Goal: Check status: Check status

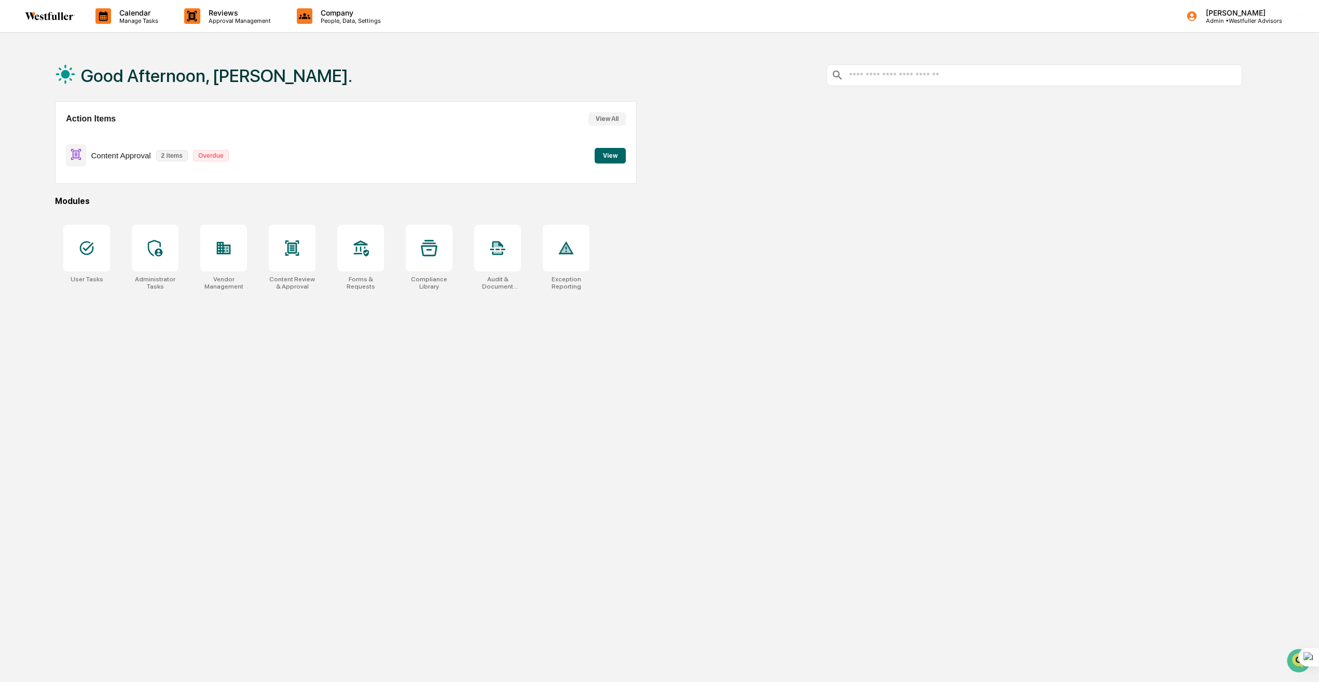
click at [138, 153] on p "Content Approval" at bounding box center [121, 155] width 60 height 9
click at [619, 148] on button "View" at bounding box center [609, 156] width 31 height 16
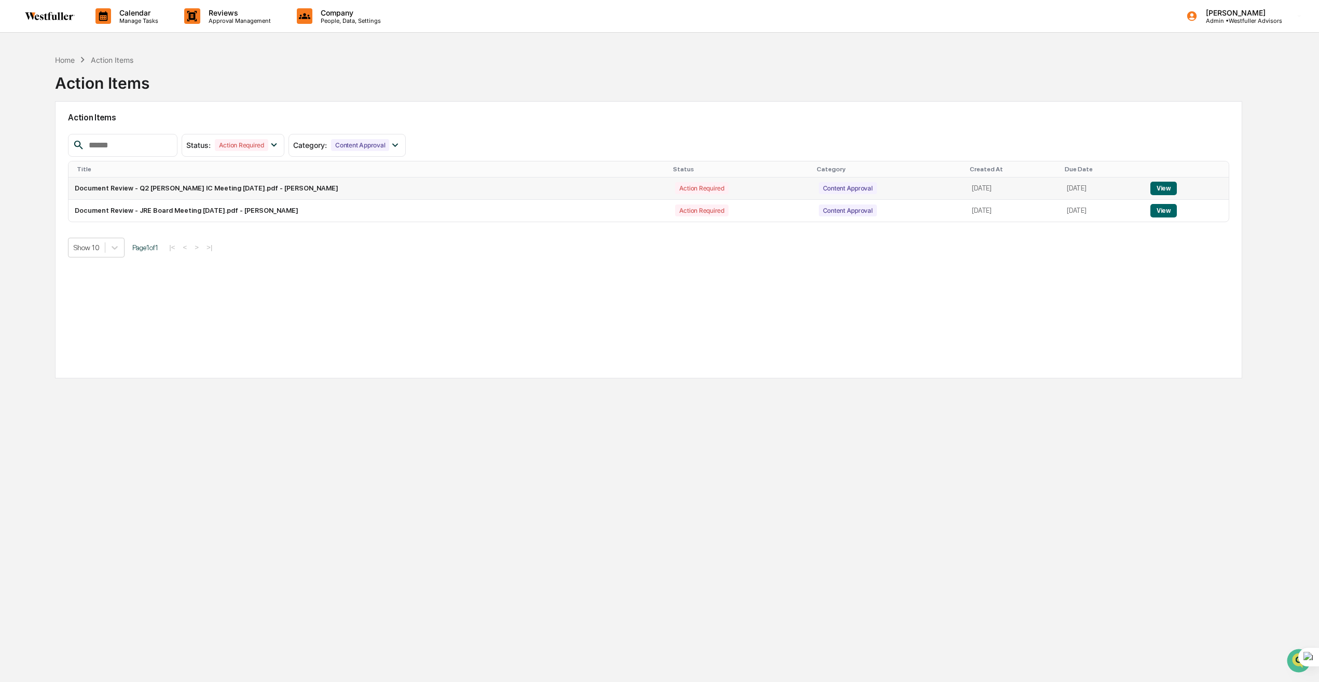
click at [1159, 190] on button "View" at bounding box center [1163, 188] width 26 height 13
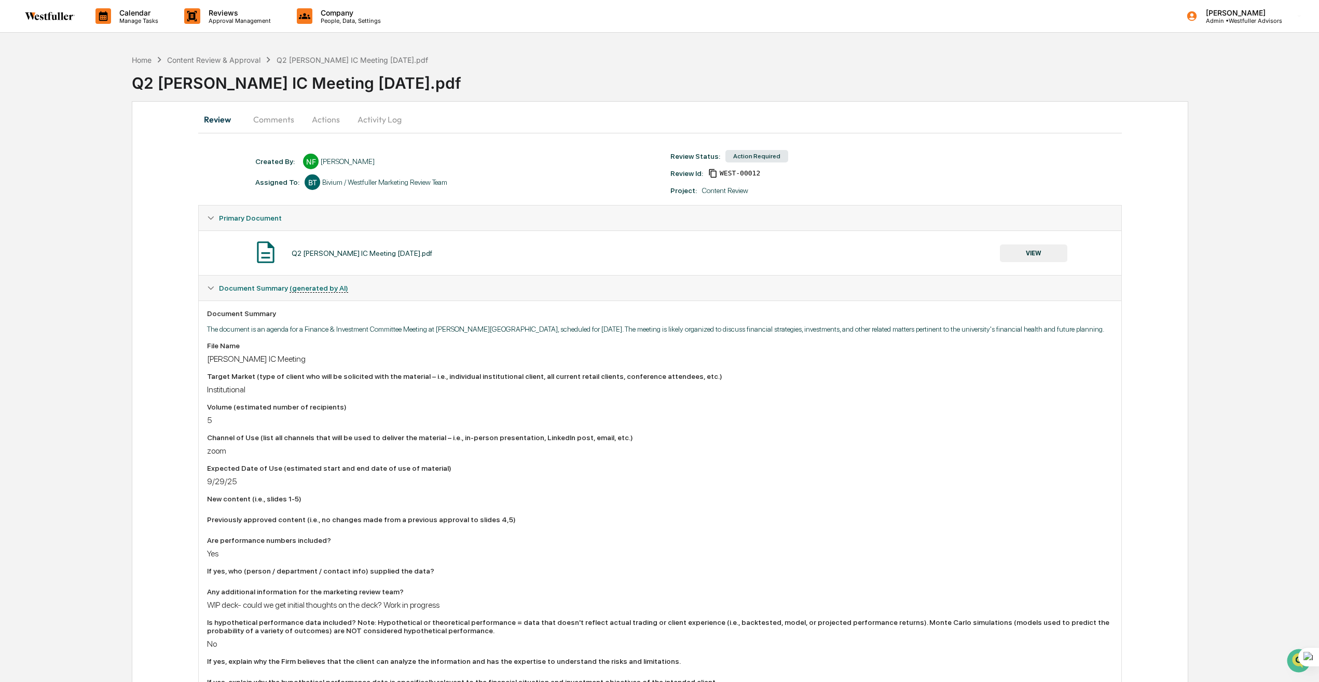
click at [283, 116] on button "Comments" at bounding box center [274, 119] width 58 height 25
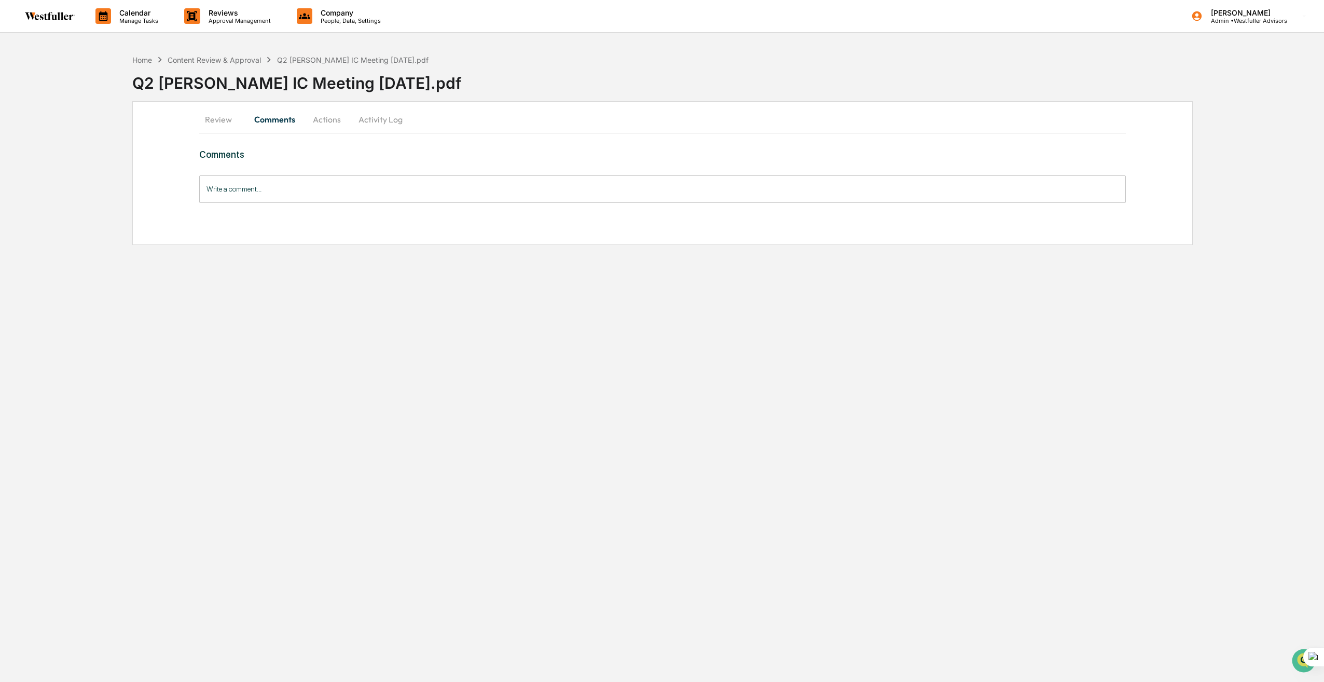
click at [206, 121] on button "Review" at bounding box center [222, 119] width 47 height 25
